Goal: Obtain resource: Obtain resource

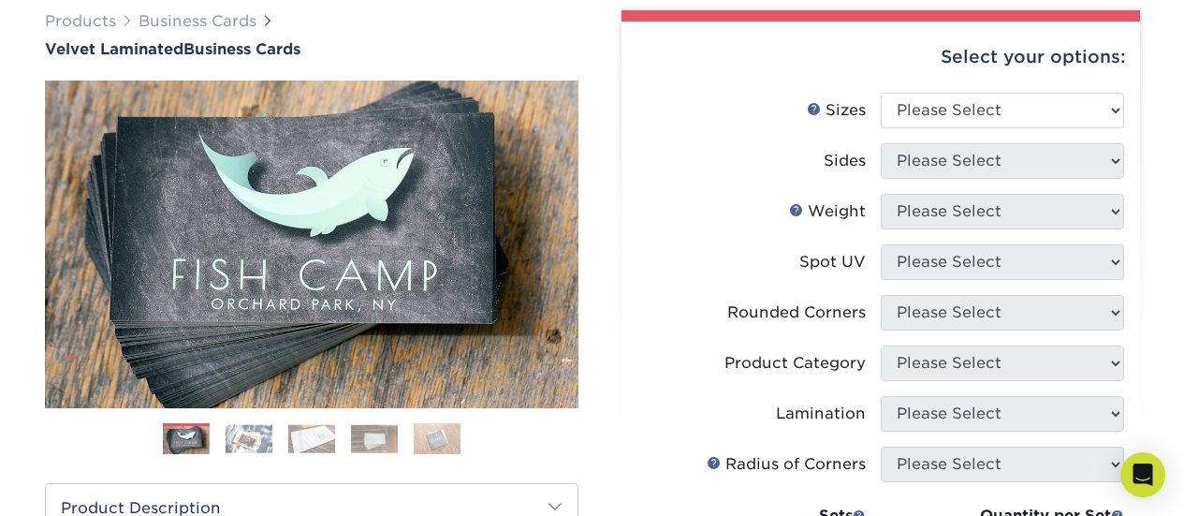
scroll to position [154, 0]
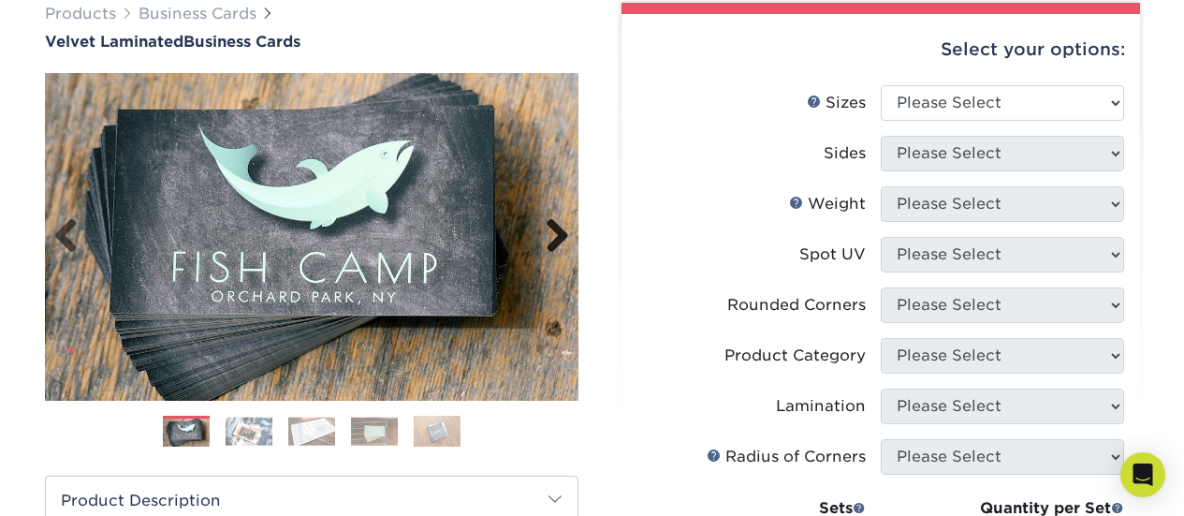
click at [562, 231] on link "Next" at bounding box center [550, 236] width 37 height 37
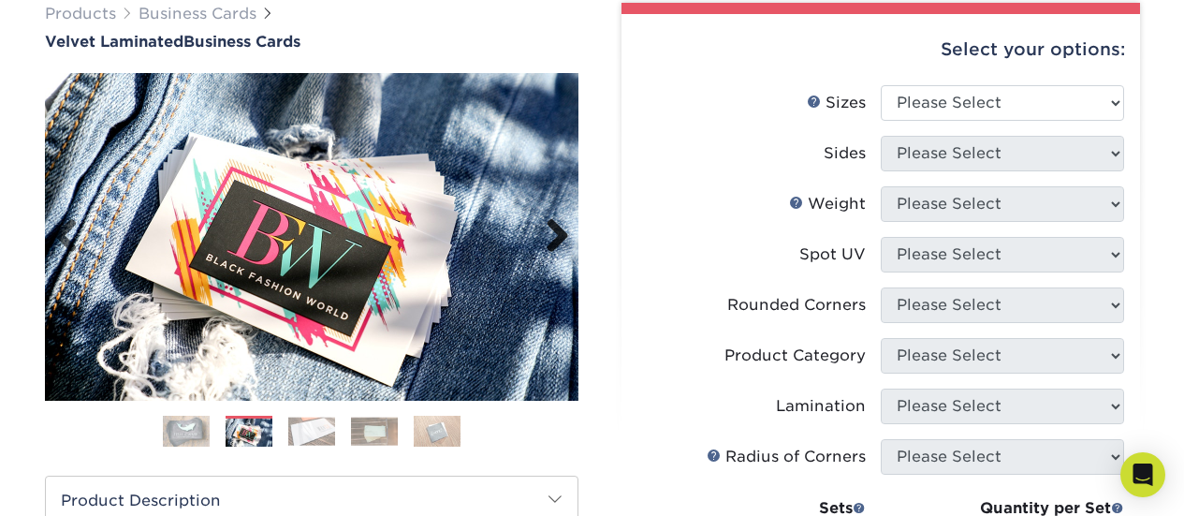
click at [558, 236] on link "Next" at bounding box center [550, 236] width 37 height 37
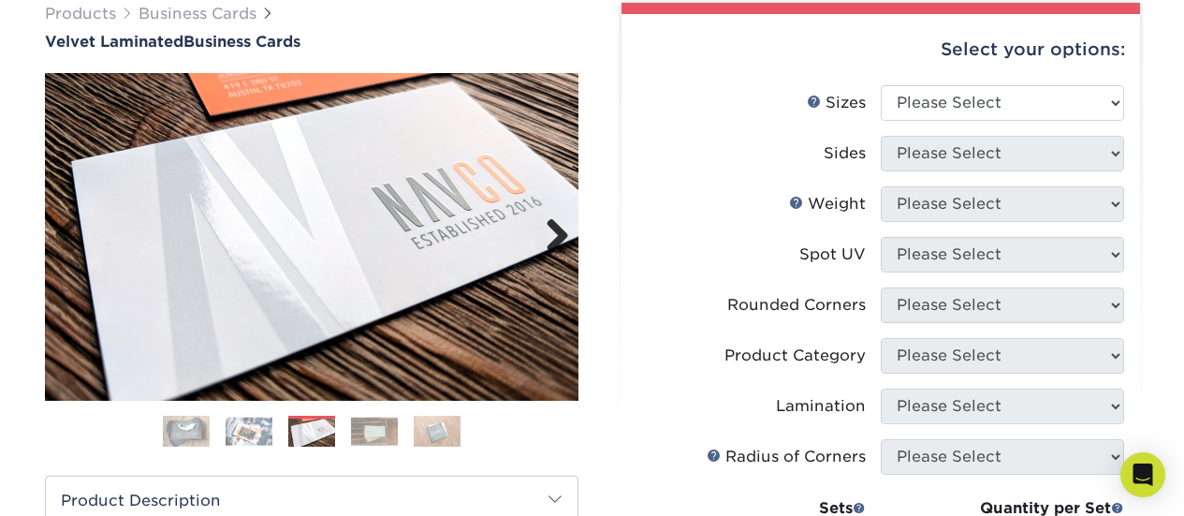
click at [558, 236] on link "Next" at bounding box center [550, 236] width 37 height 37
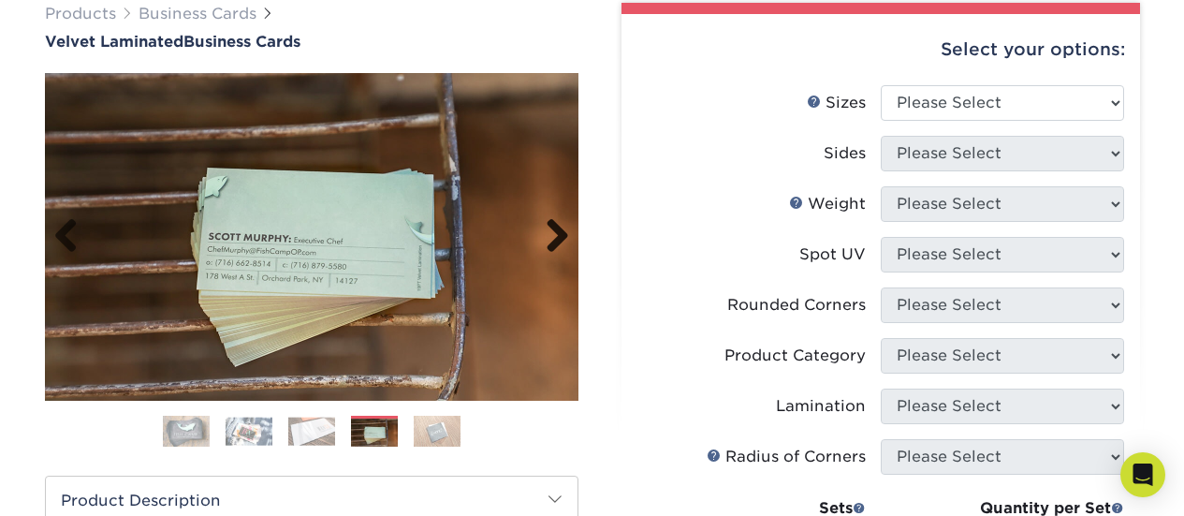
click at [557, 235] on link "Next" at bounding box center [550, 236] width 37 height 37
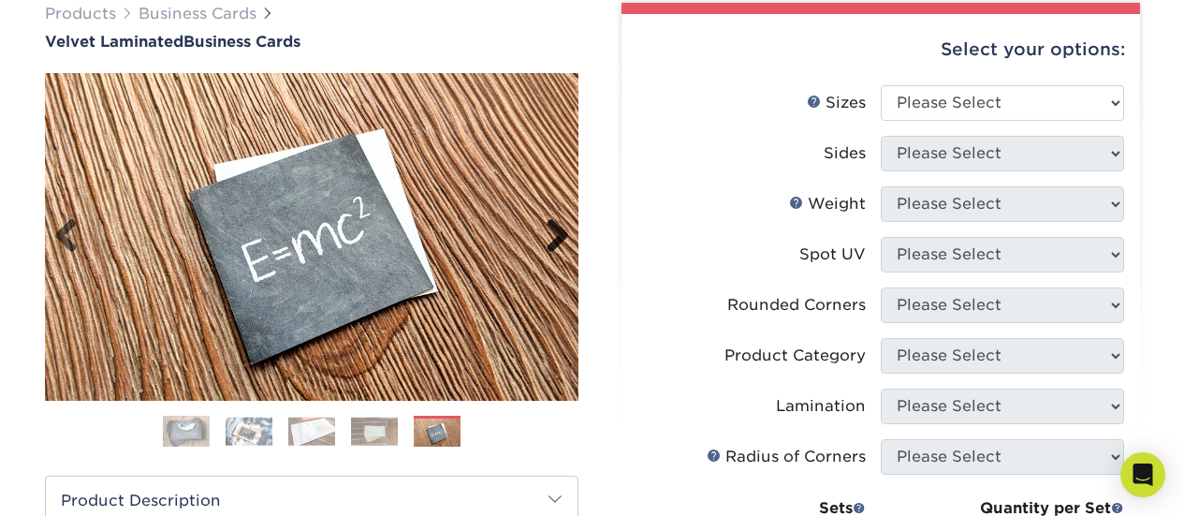
click at [557, 236] on link "Next" at bounding box center [550, 236] width 37 height 37
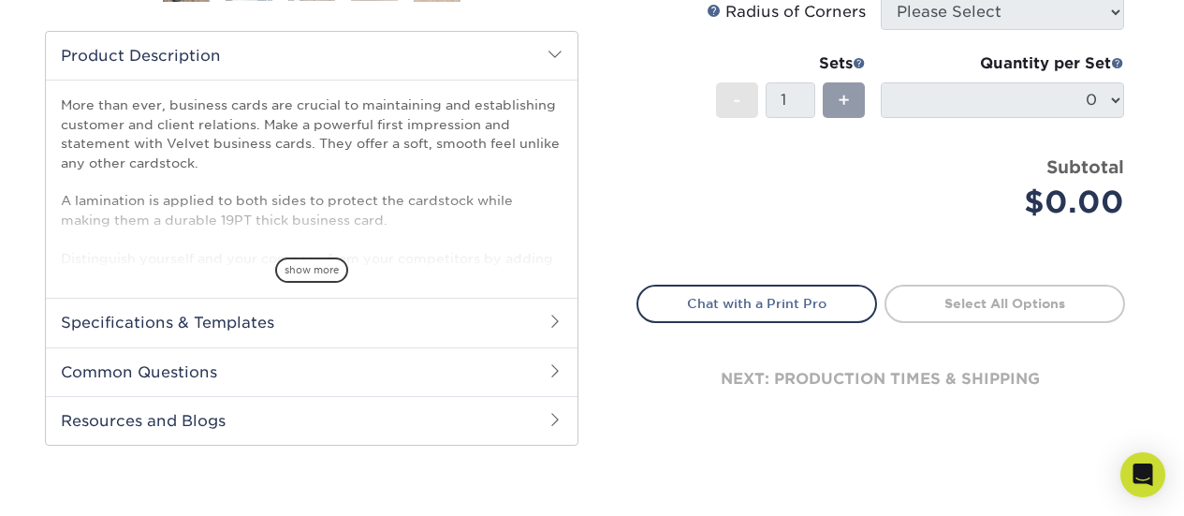
scroll to position [600, 0]
click at [311, 268] on span "show more" at bounding box center [311, 268] width 73 height 25
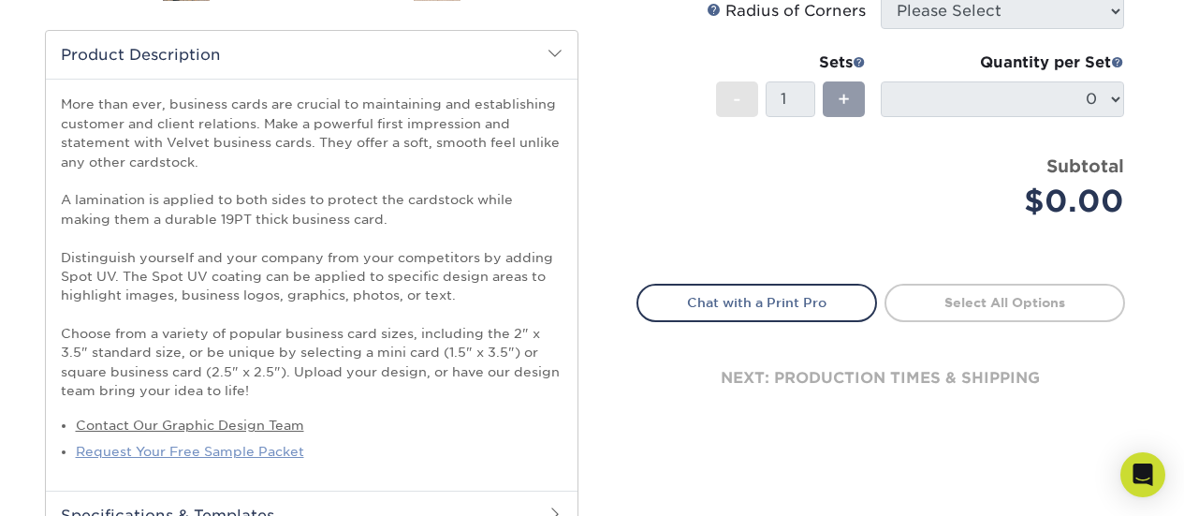
click at [217, 451] on link "Request Your Free Sample Packet" at bounding box center [190, 451] width 228 height 15
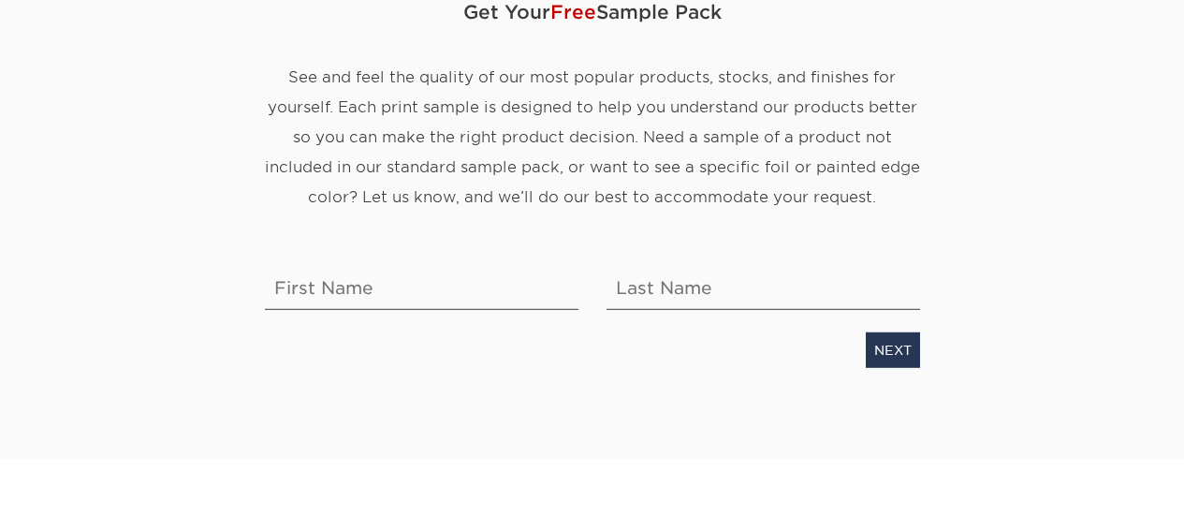
scroll to position [258, 0]
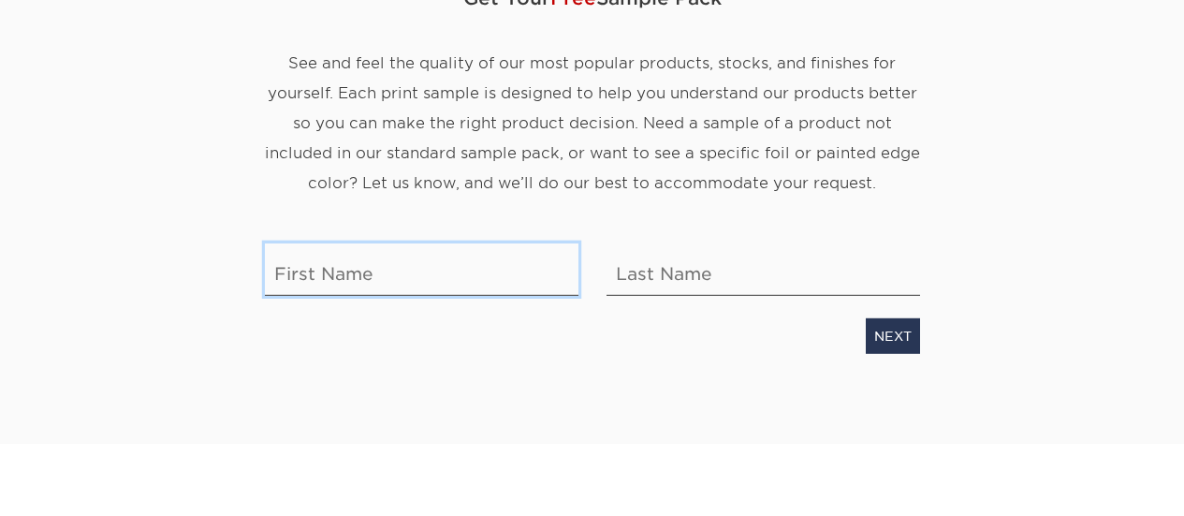
click at [454, 273] on input "text" at bounding box center [422, 269] width 314 height 52
type input "[PERSON_NAME]"
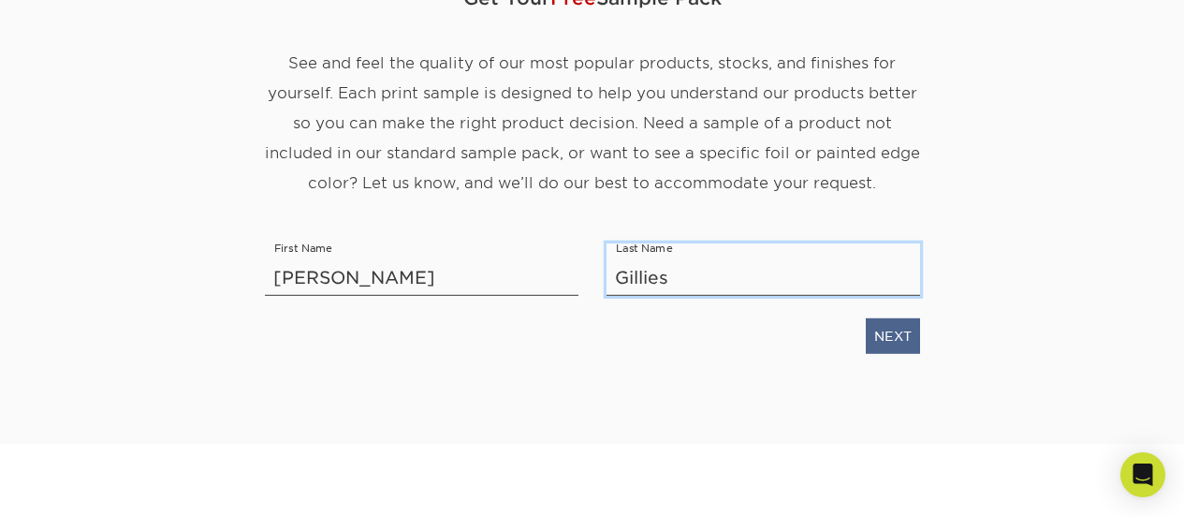
type input "Gillies"
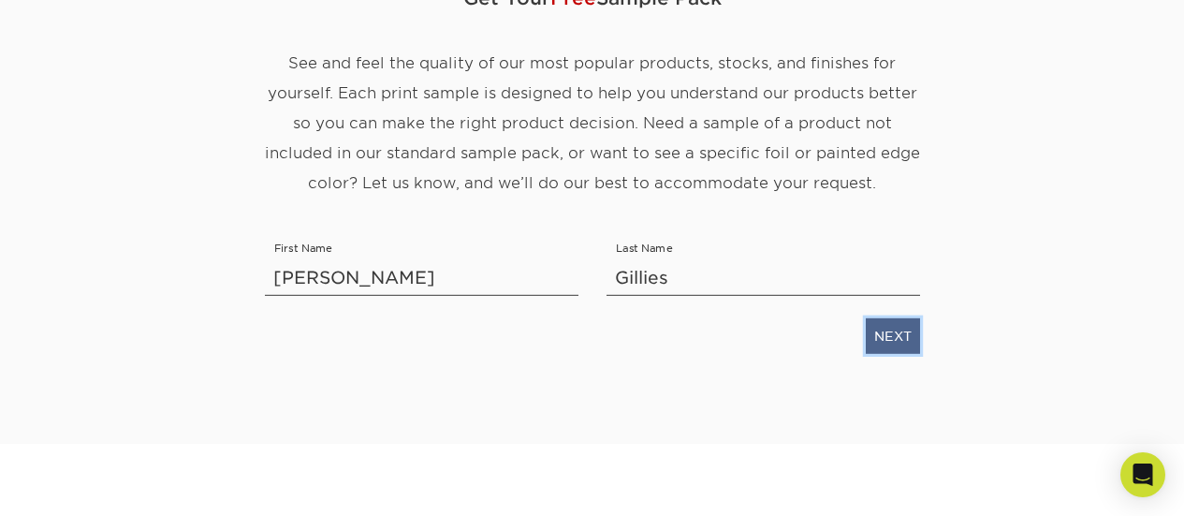
click at [898, 336] on link "NEXT" at bounding box center [893, 336] width 54 height 36
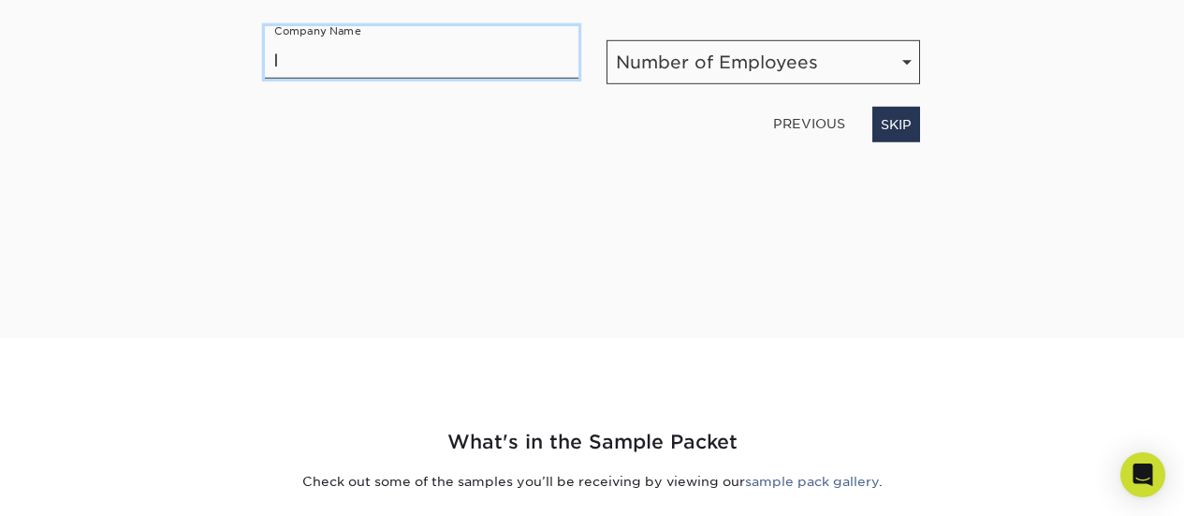
click at [419, 56] on input "I" at bounding box center [422, 52] width 314 height 52
type input "Intoura Travel"
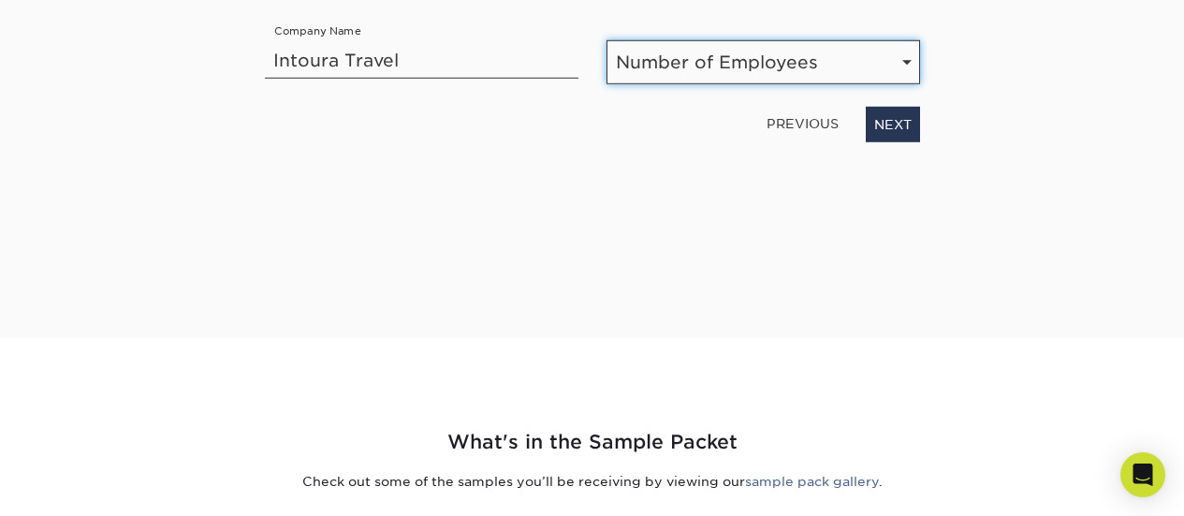
click at [673, 58] on select "Number of Employees Self-employed 1-10 employees 11-50 employees 51-200 employe…" at bounding box center [763, 62] width 314 height 44
select select "Self-employed"
click at [606, 40] on select "Number of Employees Self-employed 1-10 employees 11-50 employees 51-200 employe…" at bounding box center [763, 62] width 314 height 44
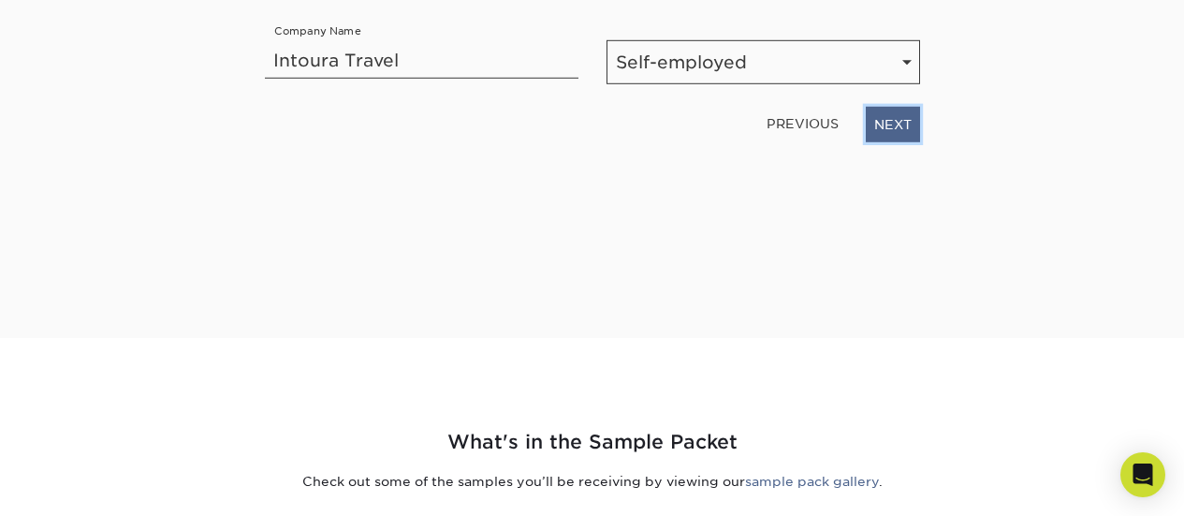
click at [900, 130] on link "NEXT" at bounding box center [893, 125] width 54 height 36
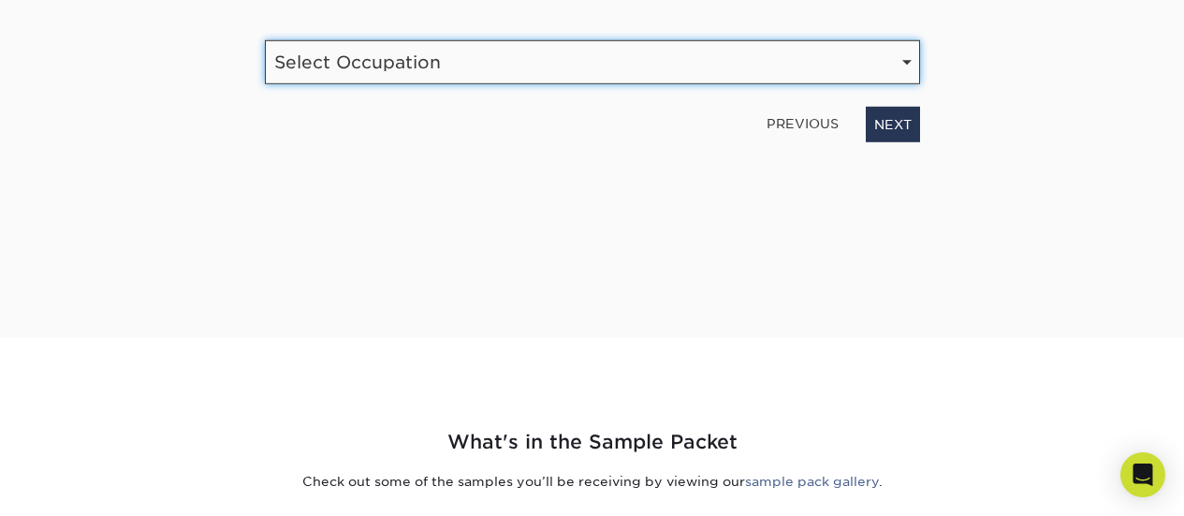
click at [523, 47] on select "Select Occupation Agency Automotive Blogger Cleaning Services Construction Educ…" at bounding box center [592, 62] width 655 height 44
click at [265, 40] on select "Select Occupation Agency Automotive Blogger Cleaning Services Construction Educ…" at bounding box center [592, 62] width 655 height 44
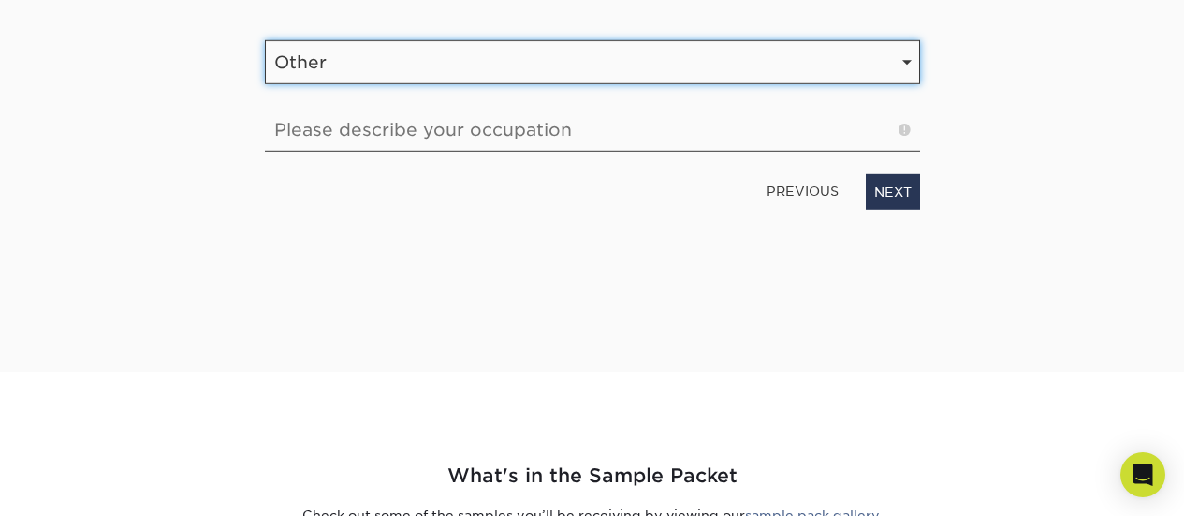
click at [894, 40] on select "Select Occupation Agency Automotive Blogger Cleaning Services Construction Educ…" at bounding box center [592, 62] width 655 height 44
drag, startPoint x: 894, startPoint y: 39, endPoint x: 888, endPoint y: 64, distance: 25.0
click at [888, 64] on select "Select Occupation Agency Automotive Blogger Cleaning Services Construction Educ…" at bounding box center [592, 62] width 655 height 44
click at [899, 70] on select "Select Occupation Agency Automotive Blogger Cleaning Services Construction Educ…" at bounding box center [592, 62] width 655 height 44
select select "Travel"
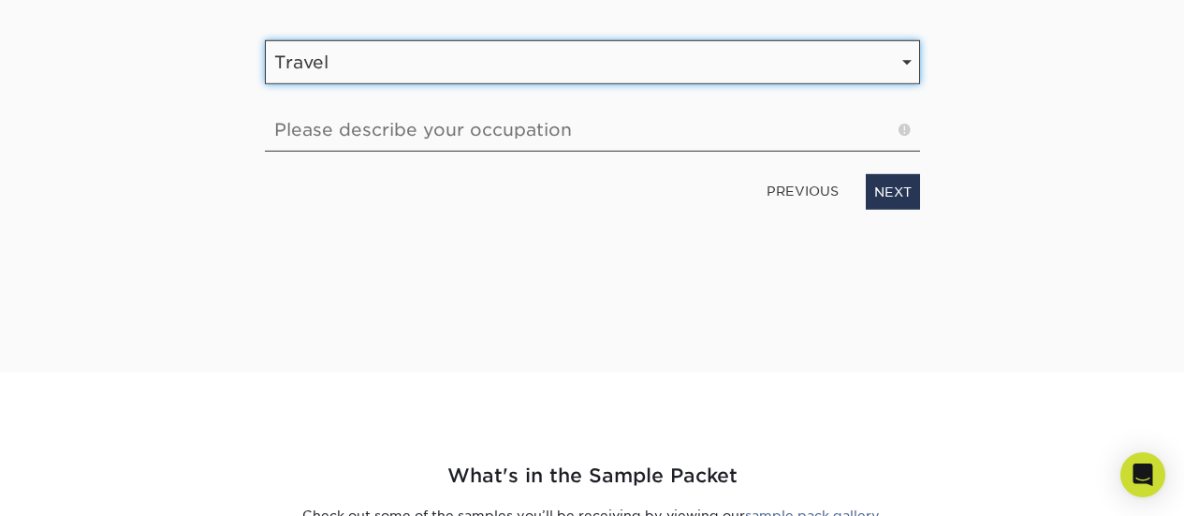
click at [265, 40] on select "Select Occupation Agency Automotive Blogger Cleaning Services Construction Educ…" at bounding box center [592, 62] width 655 height 44
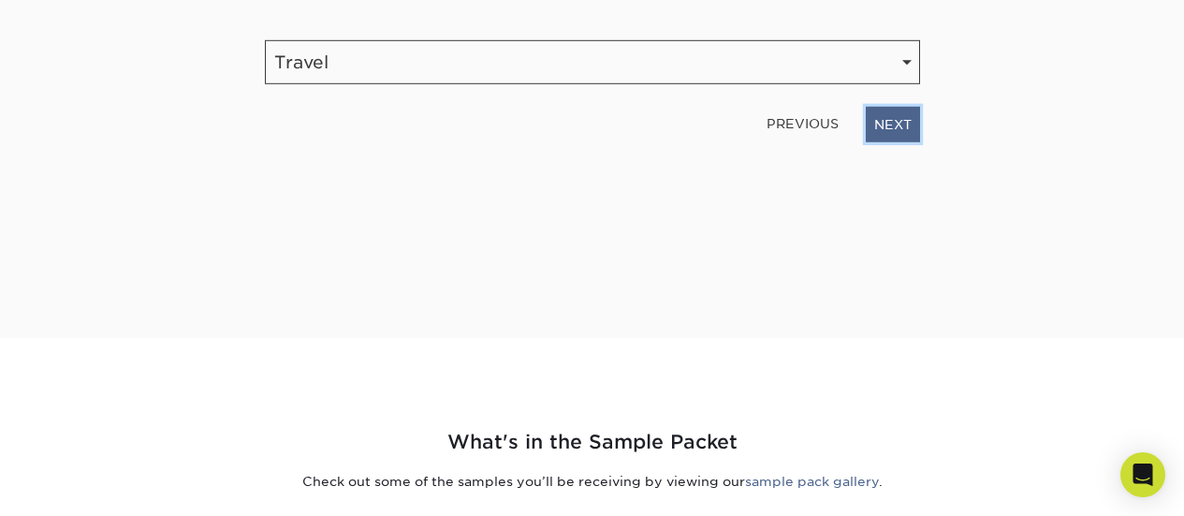
click at [889, 124] on link "NEXT" at bounding box center [893, 125] width 54 height 36
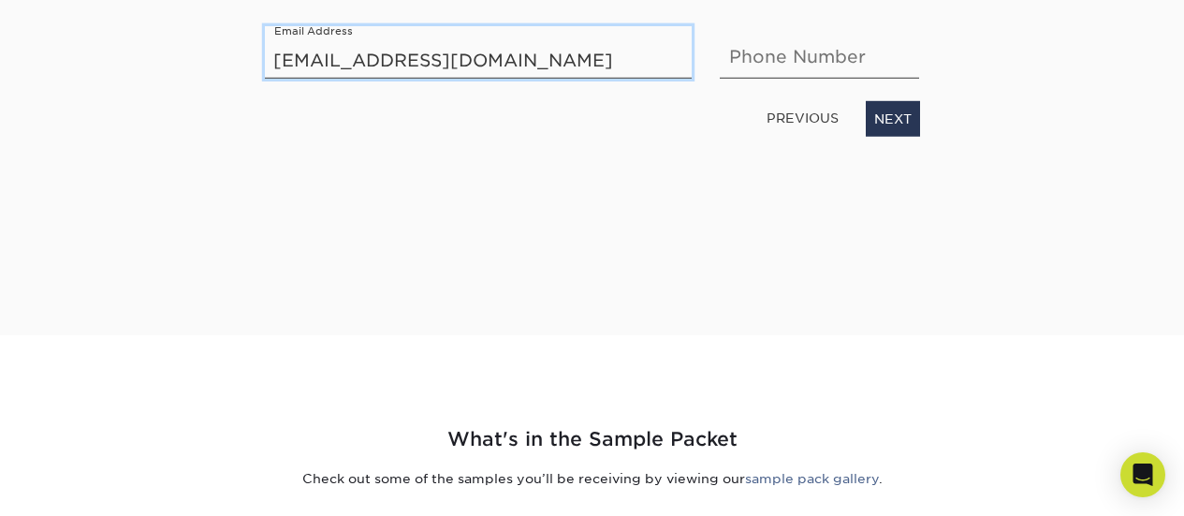
type input "[EMAIL_ADDRESS][DOMAIN_NAME]"
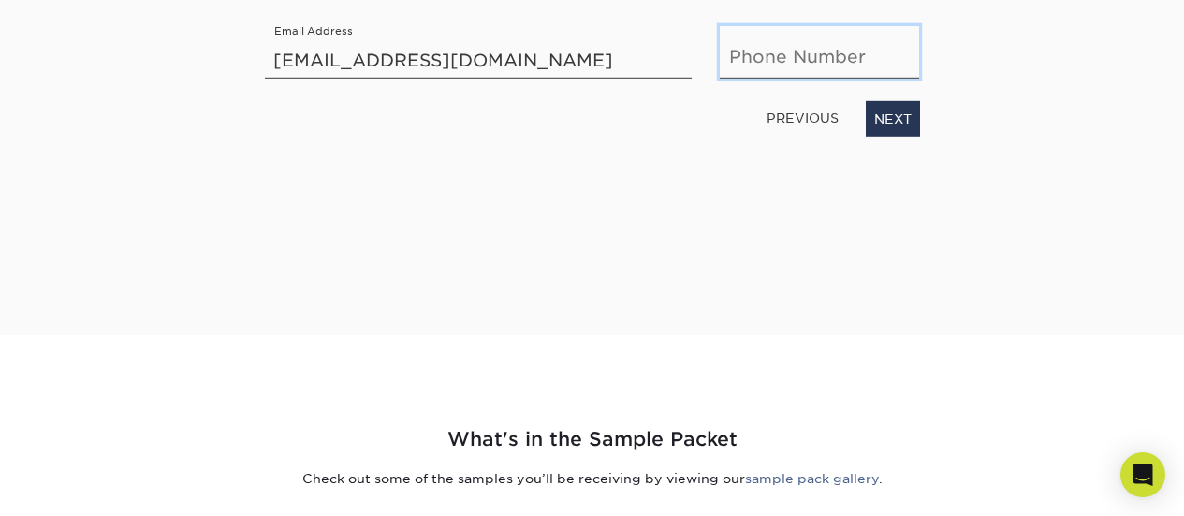
click at [758, 55] on input "text" at bounding box center [819, 52] width 199 height 52
type input "2262010224"
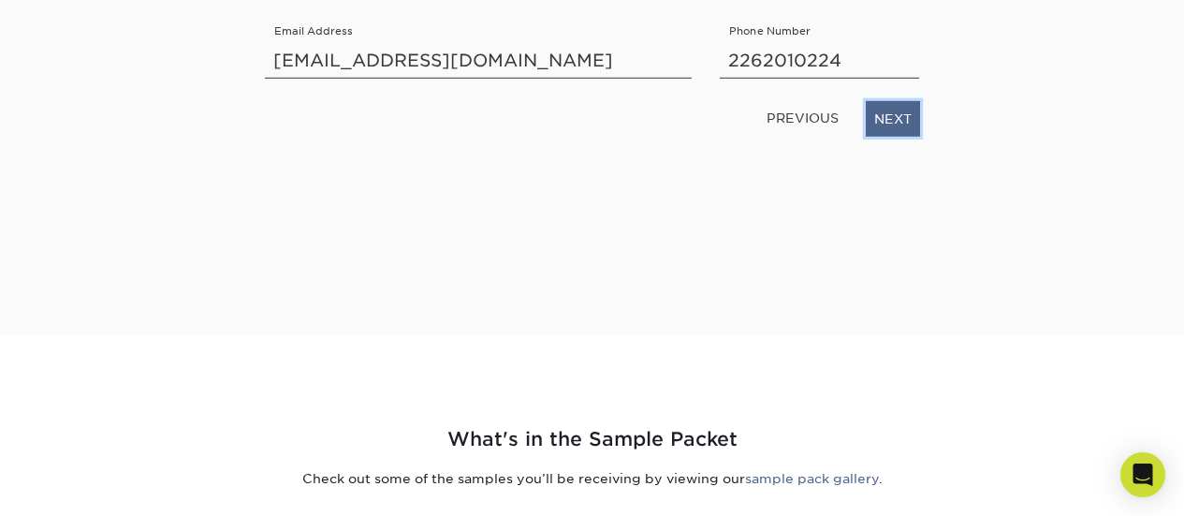
click at [900, 115] on link "NEXT" at bounding box center [893, 119] width 54 height 36
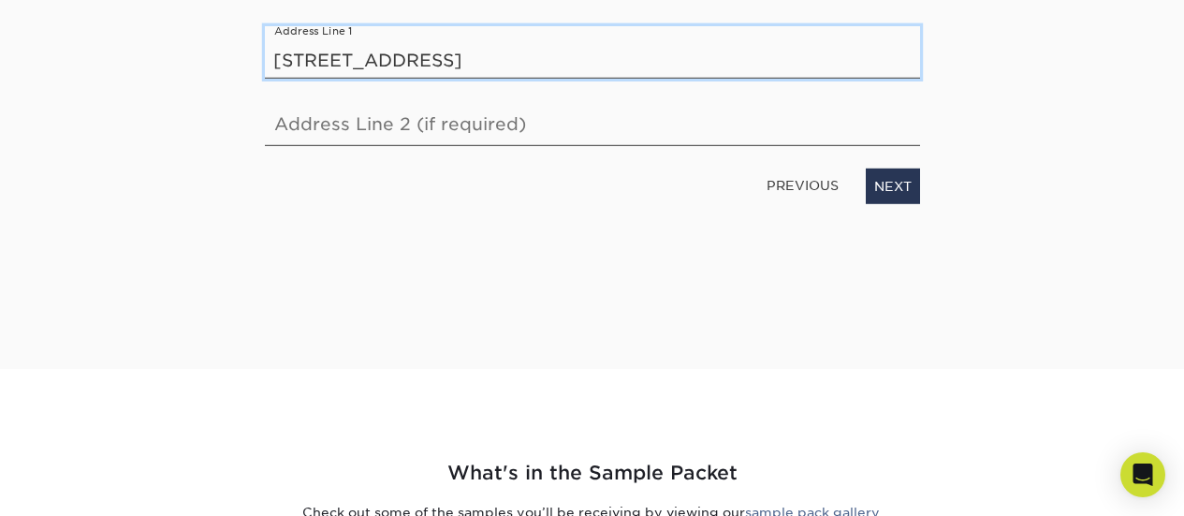
type input "[STREET_ADDRESS]"
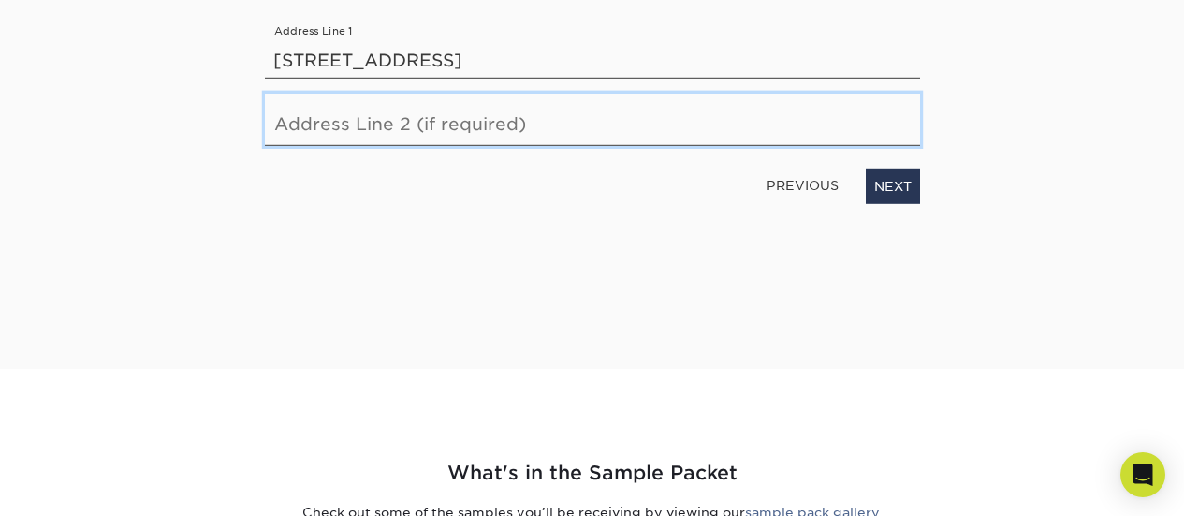
click at [445, 136] on input "text" at bounding box center [592, 120] width 655 height 52
type input "PO Box 239"
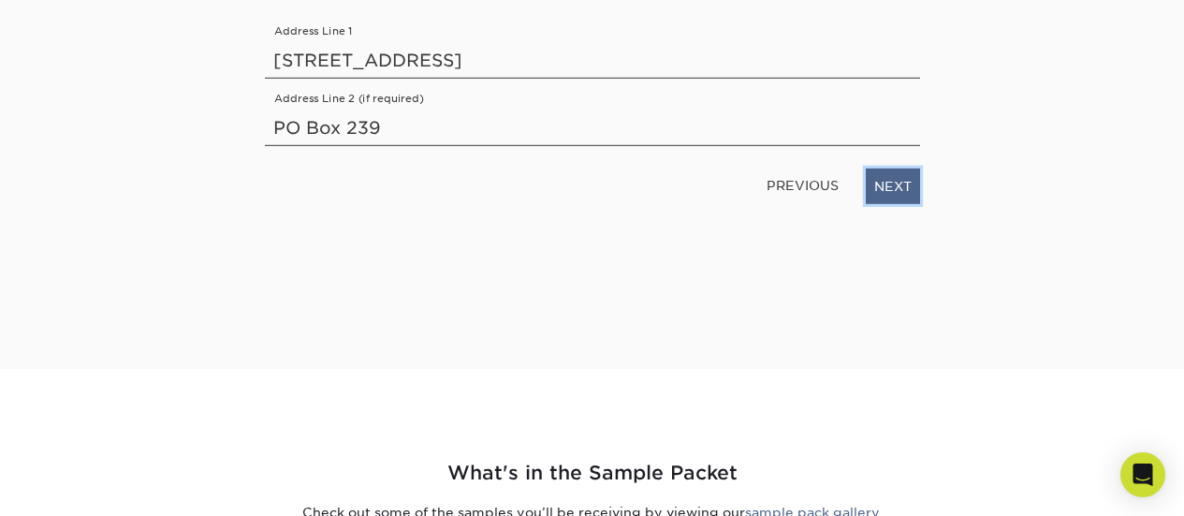
click at [888, 188] on link "NEXT" at bounding box center [893, 186] width 54 height 36
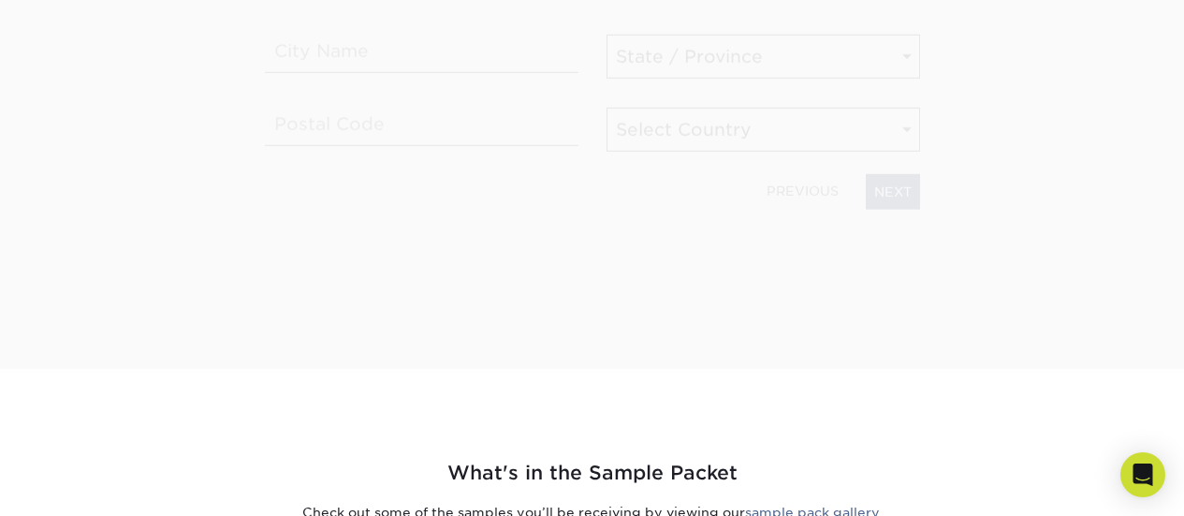
scroll to position [328, 0]
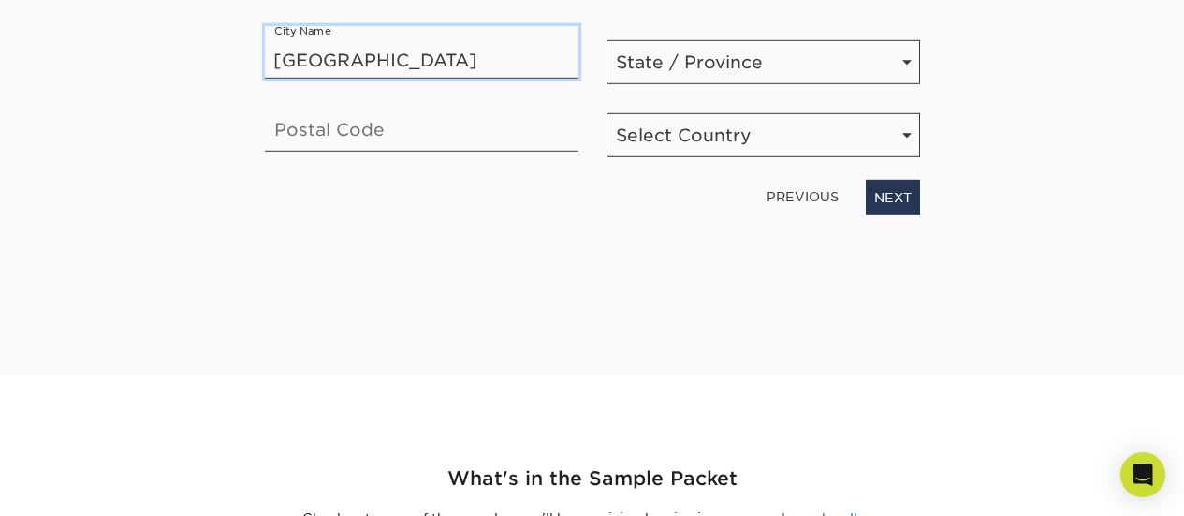
type input "[GEOGRAPHIC_DATA]"
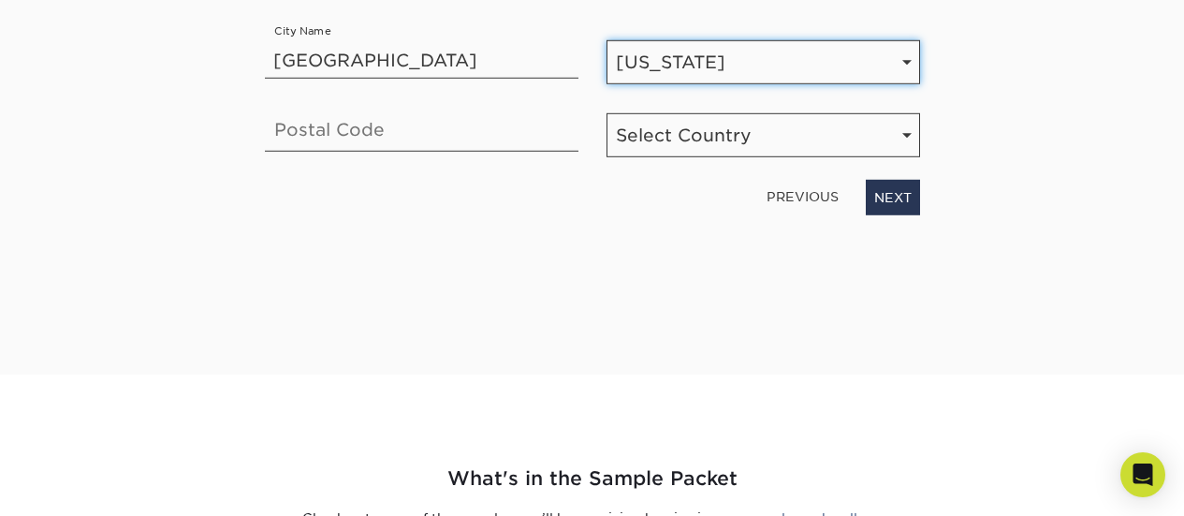
select select "ON"
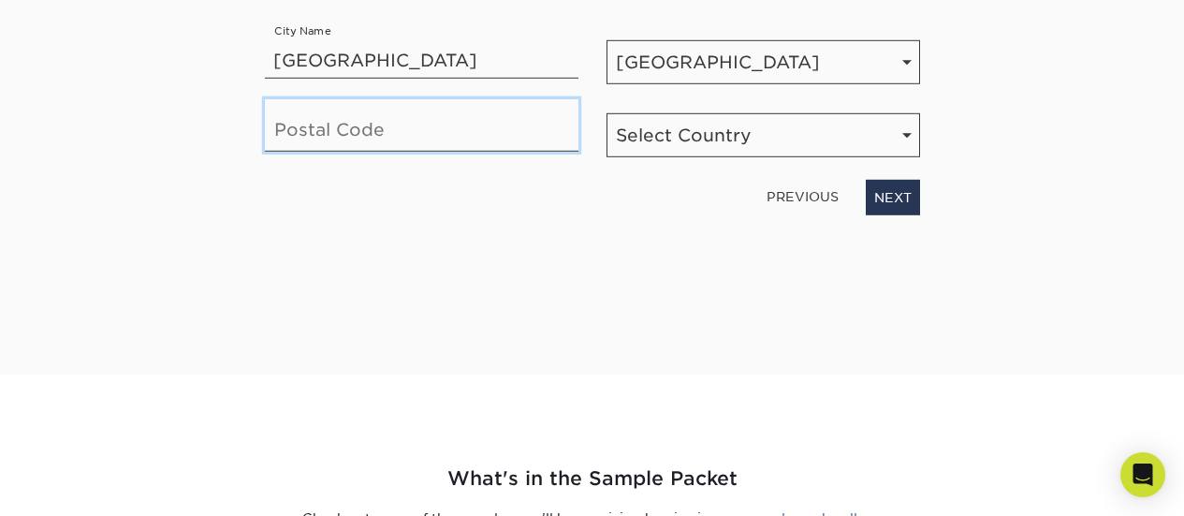
click at [516, 141] on input "text" at bounding box center [422, 125] width 314 height 52
type input "N0B2E0"
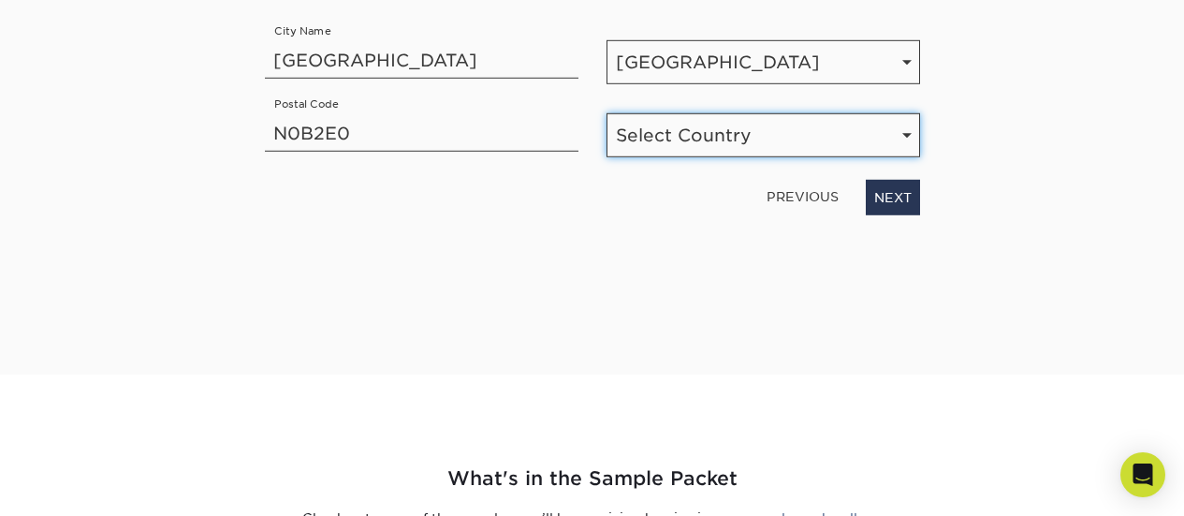
click at [794, 150] on select "Select Country [GEOGRAPHIC_DATA] [GEOGRAPHIC_DATA]" at bounding box center [763, 135] width 314 height 44
select select "CA"
click at [606, 113] on select "Select Country [GEOGRAPHIC_DATA] [GEOGRAPHIC_DATA]" at bounding box center [763, 135] width 314 height 44
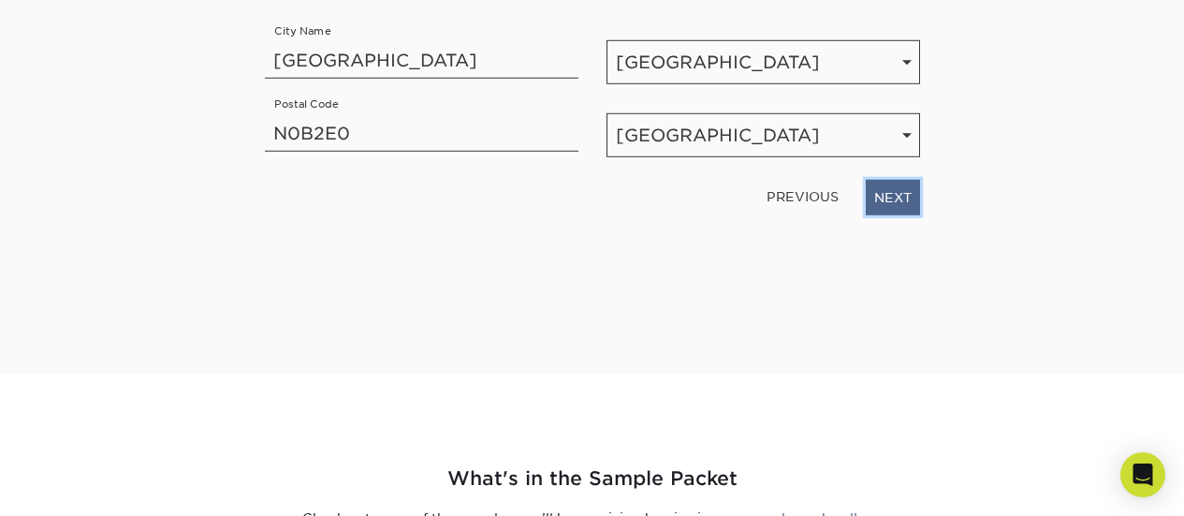
click at [888, 204] on link "NEXT" at bounding box center [893, 198] width 54 height 36
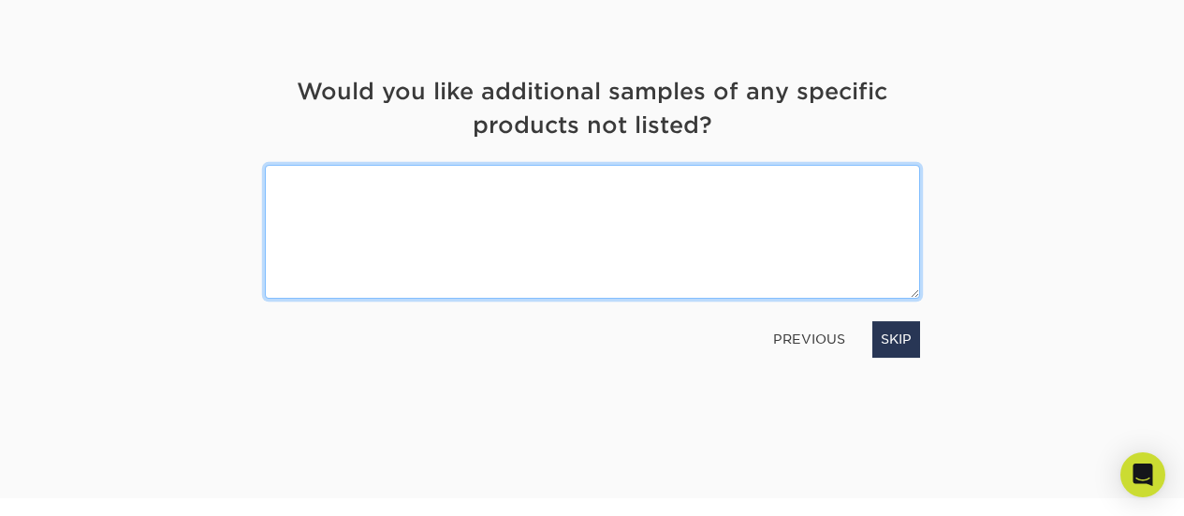
scroll to position [196, 0]
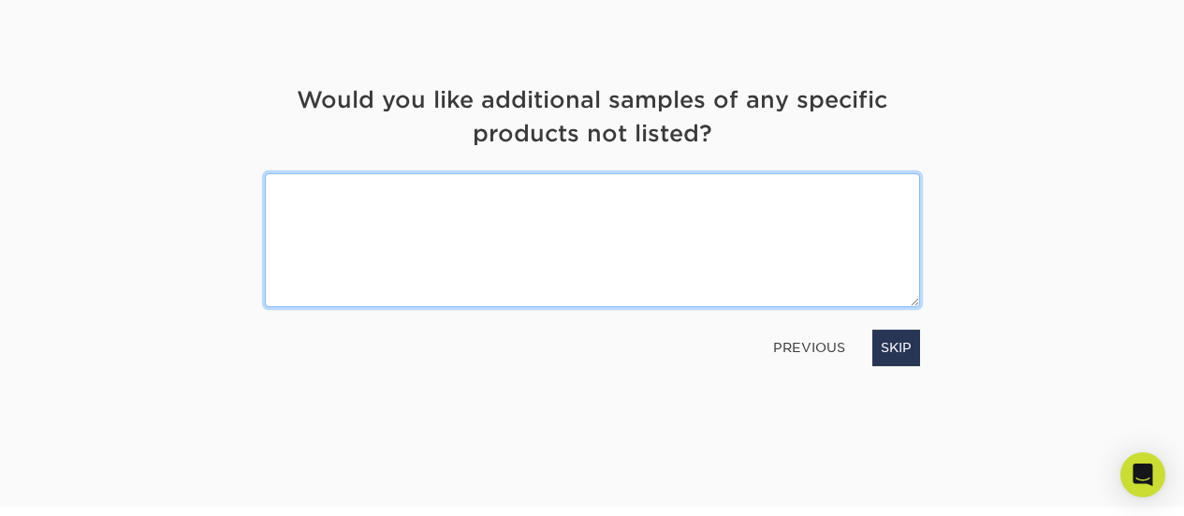
click at [737, 196] on textarea at bounding box center [592, 240] width 655 height 134
type textarea "Velvet/suede touch business cards- thick."
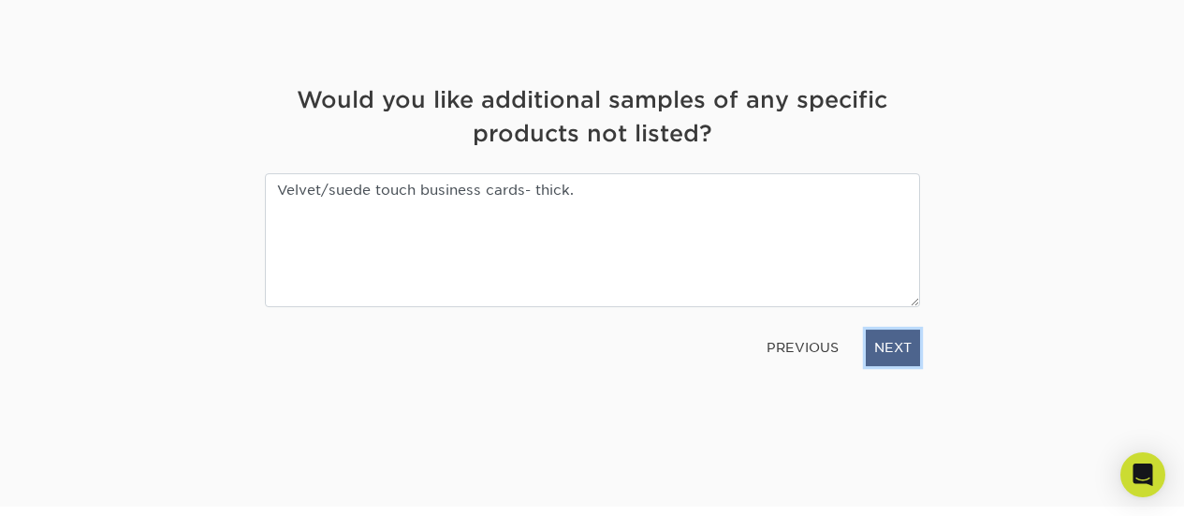
click at [896, 353] on link "NEXT" at bounding box center [893, 347] width 54 height 36
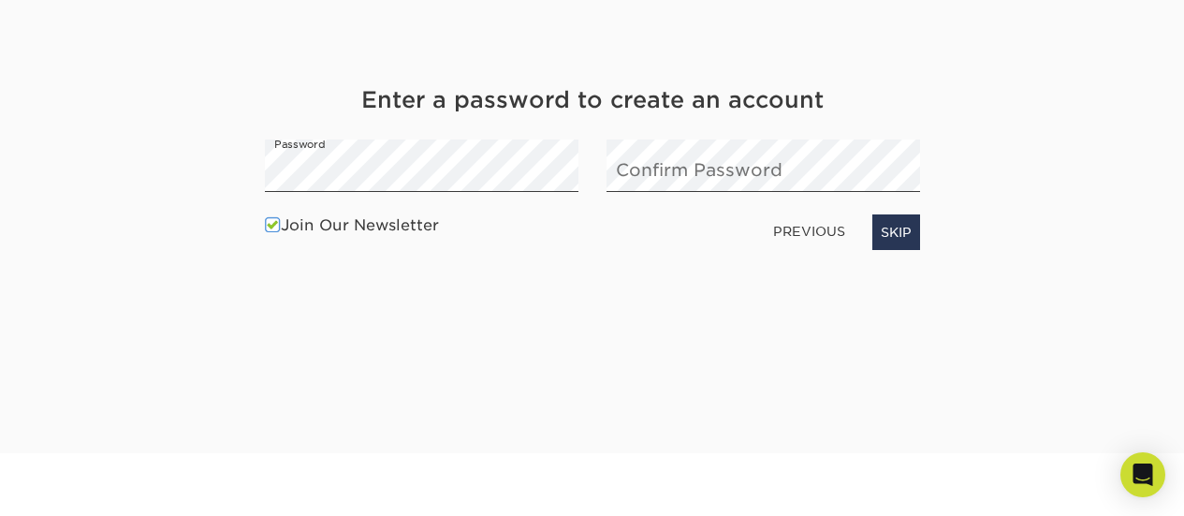
click at [270, 222] on span at bounding box center [273, 225] width 16 height 18
click at [0, 0] on input "Join Our Newsletter" at bounding box center [0, 0] width 0 height 0
click at [902, 230] on link "SKIP" at bounding box center [896, 232] width 48 height 36
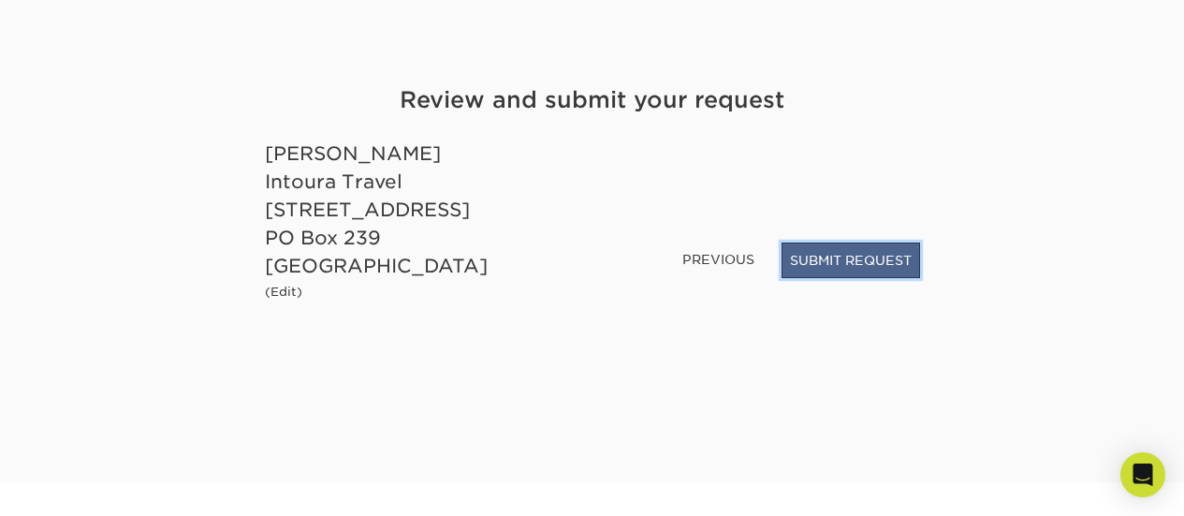
click at [852, 257] on button "SUBMIT REQUEST" at bounding box center [850, 260] width 139 height 36
